Goal: Task Accomplishment & Management: Manage account settings

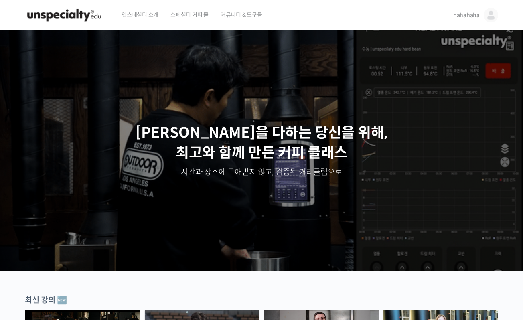
click at [487, 23] on link "hahahaha" at bounding box center [475, 15] width 45 height 30
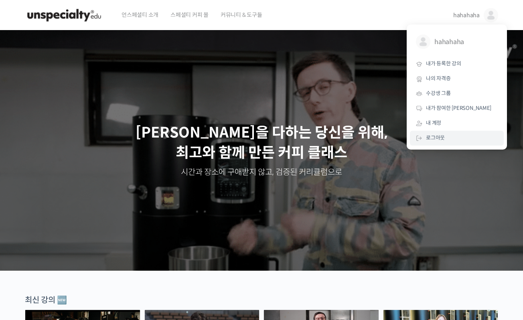
click at [435, 142] on link "로그아웃" at bounding box center [457, 138] width 94 height 15
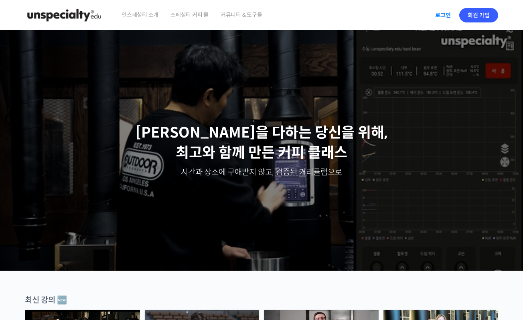
click at [443, 16] on link "로그인" at bounding box center [442, 15] width 25 height 18
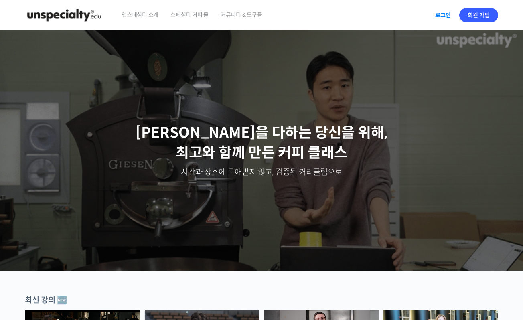
click at [437, 14] on link "로그인" at bounding box center [442, 15] width 25 height 18
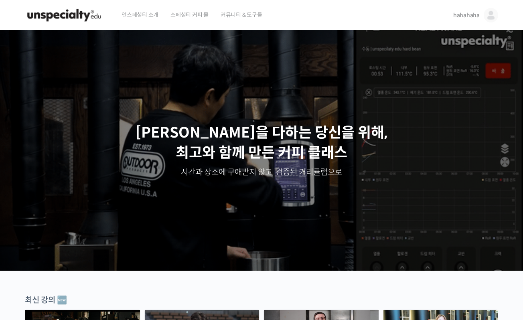
click at [468, 10] on link "hahahaha" at bounding box center [475, 15] width 45 height 30
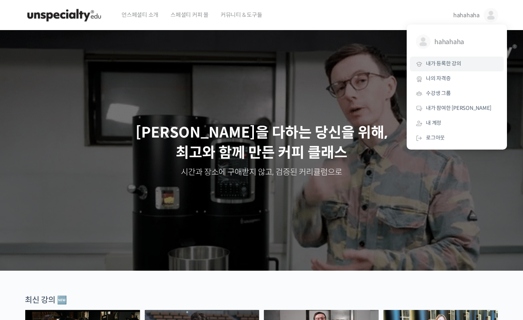
click at [442, 66] on span "내가 등록한 강의" at bounding box center [443, 63] width 35 height 7
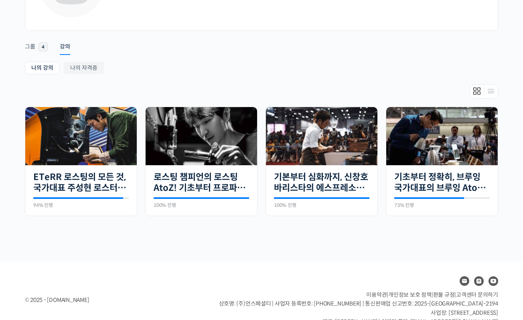
scroll to position [100, 0]
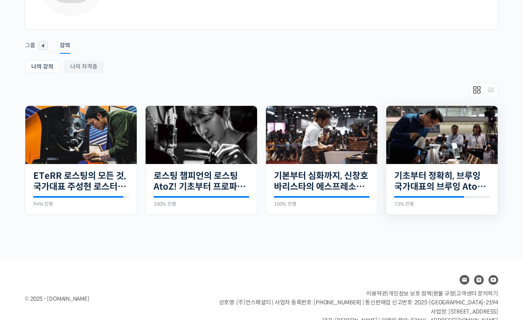
click at [444, 136] on img at bounding box center [441, 135] width 111 height 58
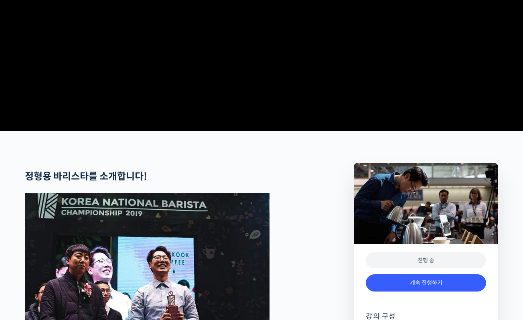
scroll to position [304, 0]
